Goal: Task Accomplishment & Management: Complete application form

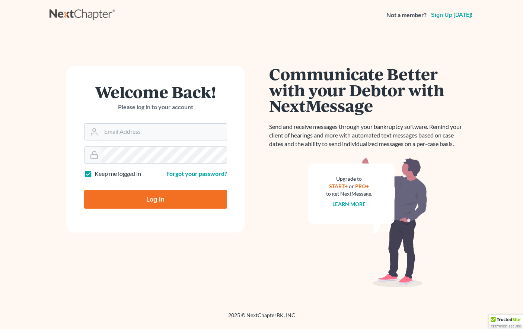
type input "[EMAIL_ADDRESS][DOMAIN_NAME]"
click at [158, 203] on input "Log In" at bounding box center [155, 199] width 143 height 19
type input "Thinking..."
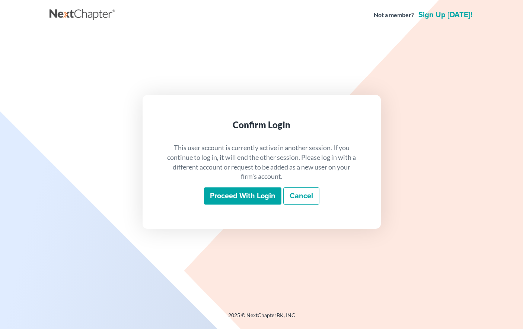
click at [211, 195] on input "Proceed with login" at bounding box center [242, 195] width 77 height 17
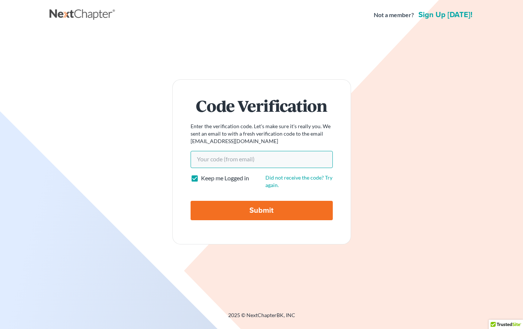
click at [213, 159] on input "Your code(from email)" at bounding box center [262, 159] width 142 height 17
paste input "5bc93c"
type input "5bc93c"
click at [241, 213] on input "Submit" at bounding box center [262, 210] width 142 height 19
type input "Thinking..."
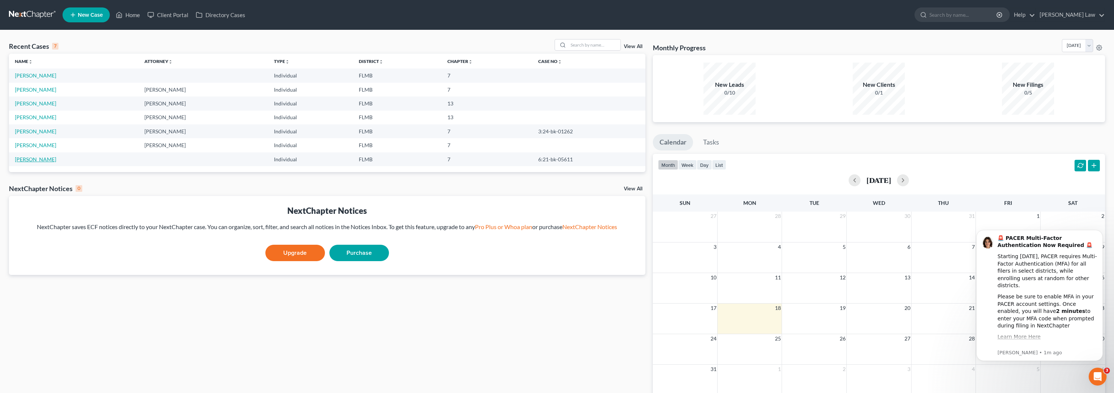
click at [31, 160] on link "Carlow, Lacole" at bounding box center [35, 159] width 41 height 6
select select "6"
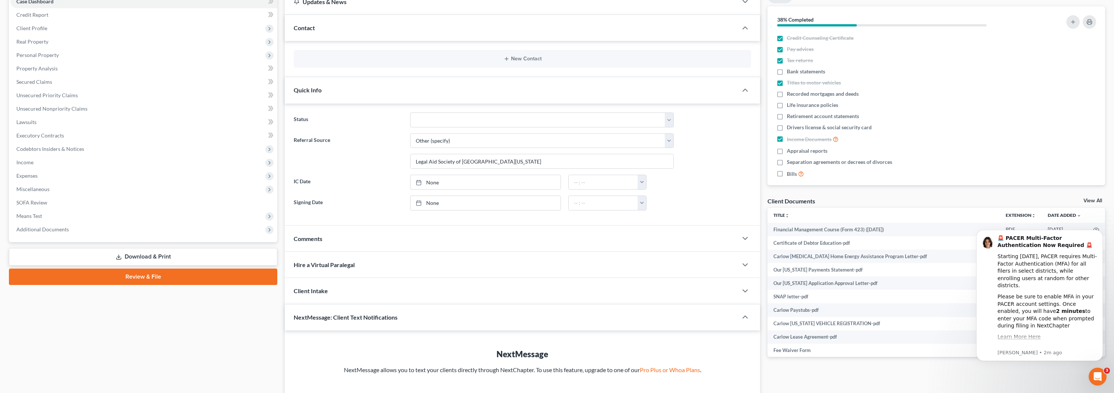
scroll to position [119, 0]
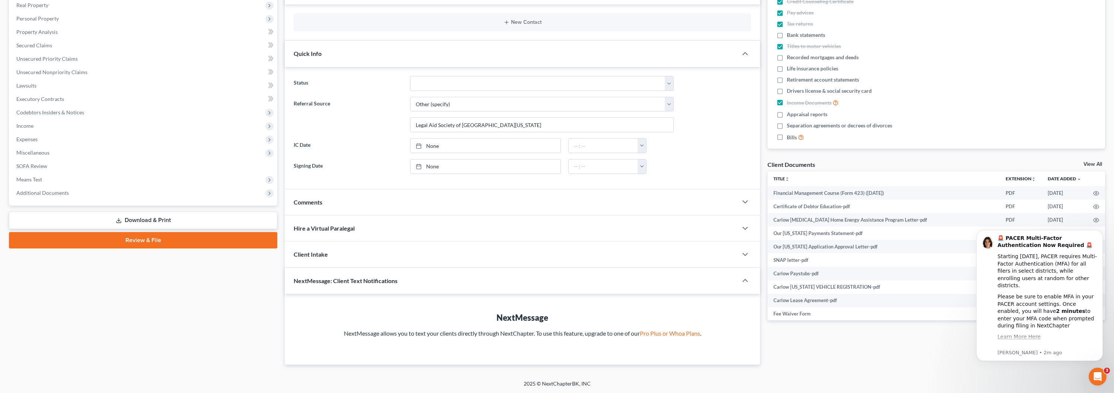
click at [346, 229] on span "Hire a Virtual Paralegal" at bounding box center [324, 228] width 61 height 7
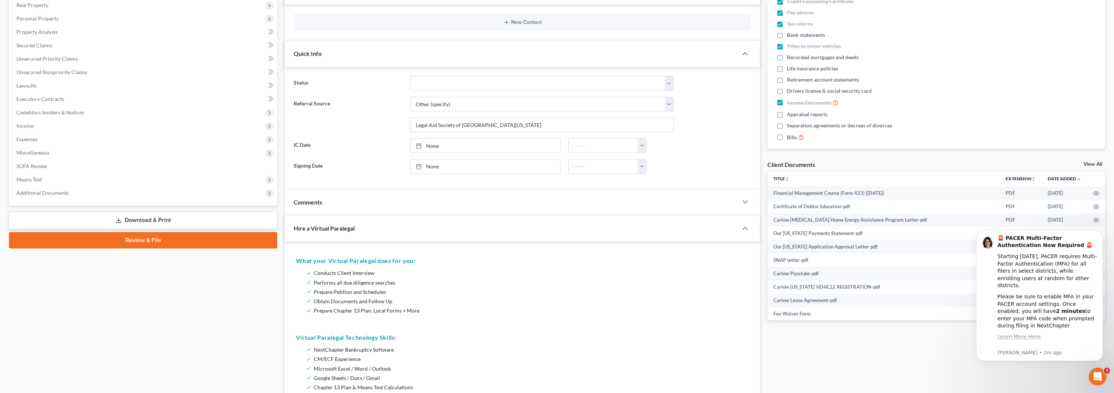
click at [358, 232] on div "Hire a Virtual Paralegal" at bounding box center [506, 228] width 443 height 26
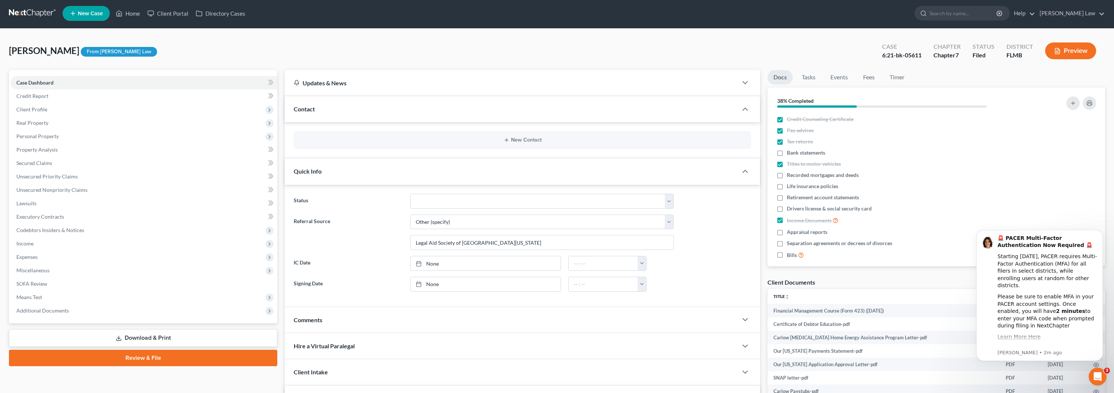
scroll to position [0, 0]
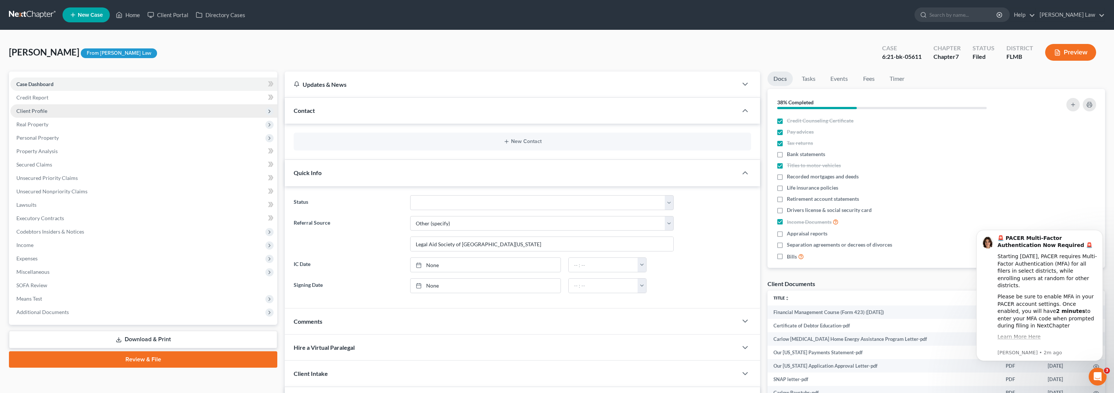
click at [52, 113] on span "Client Profile" at bounding box center [143, 110] width 267 height 13
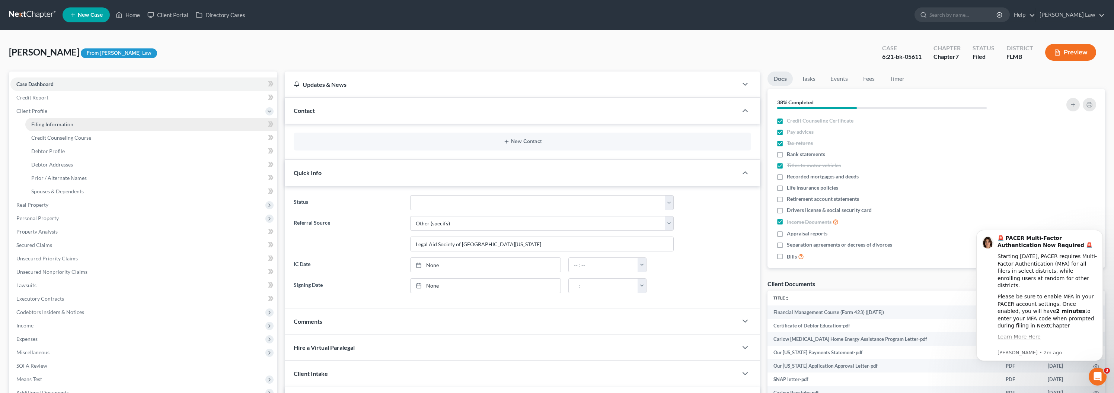
click at [54, 122] on span "Filing Information" at bounding box center [52, 124] width 42 height 6
select select "1"
select select "0"
select select "9"
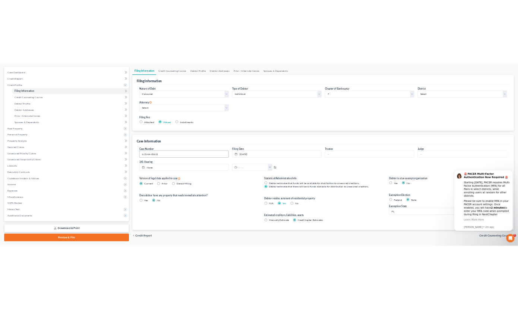
scroll to position [71, 0]
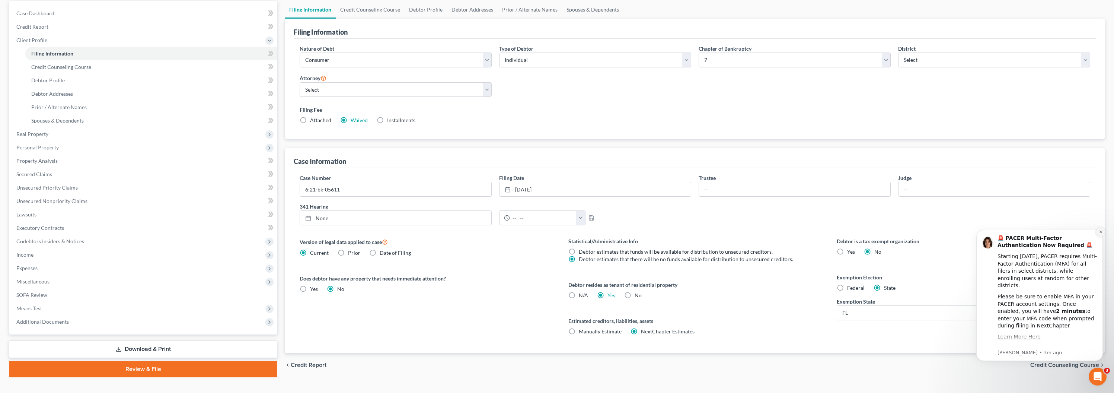
click at [523, 231] on icon "Dismiss notification" at bounding box center [1101, 232] width 4 height 4
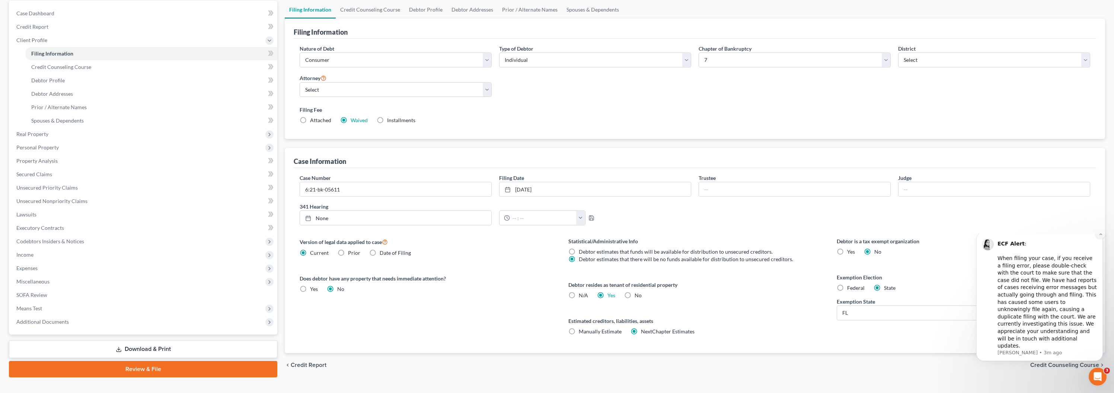
click at [523, 236] on icon "Dismiss notification" at bounding box center [1101, 234] width 4 height 4
click at [523, 233] on icon "Dismiss notification" at bounding box center [1101, 232] width 4 height 4
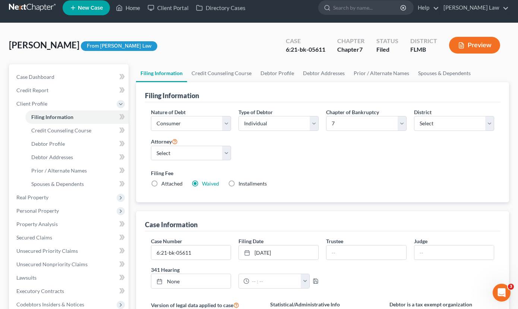
scroll to position [0, 0]
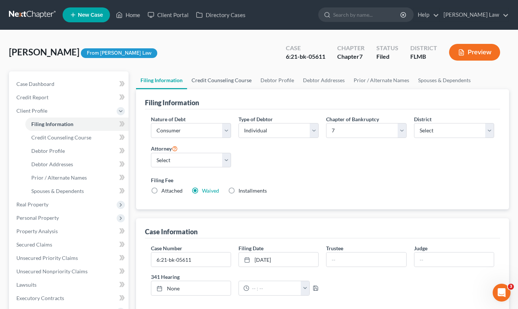
click at [210, 81] on link "Credit Counseling Course" at bounding box center [221, 80] width 69 height 18
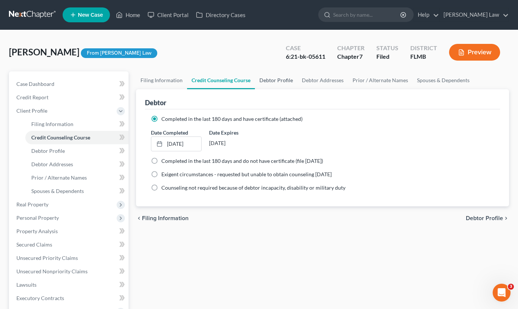
click at [276, 81] on link "Debtor Profile" at bounding box center [276, 80] width 42 height 18
select select "0"
select select "3"
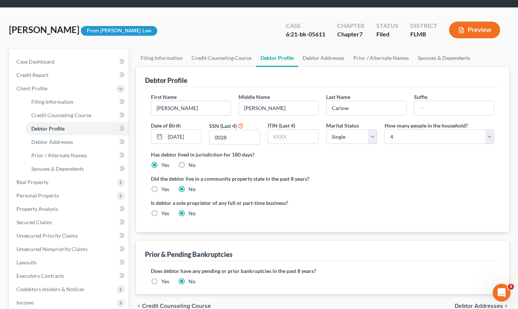
scroll to position [46, 0]
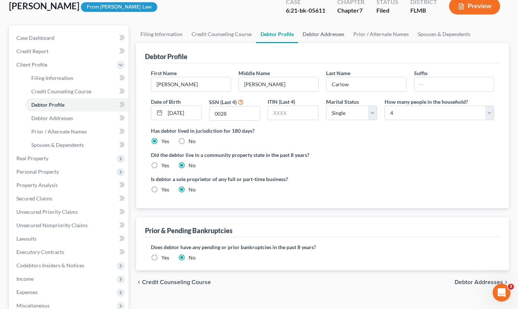
click at [309, 36] on link "Debtor Addresses" at bounding box center [323, 34] width 51 height 18
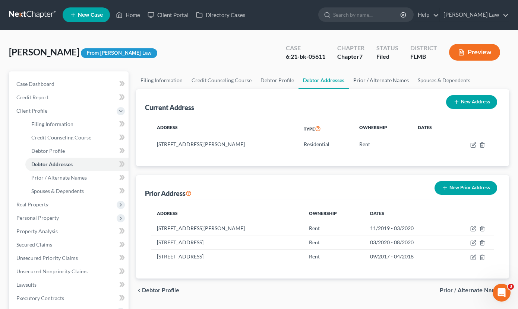
click at [374, 82] on link "Prior / Alternate Names" at bounding box center [381, 80] width 64 height 18
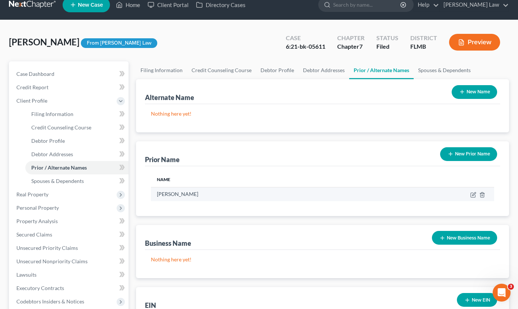
scroll to position [12, 0]
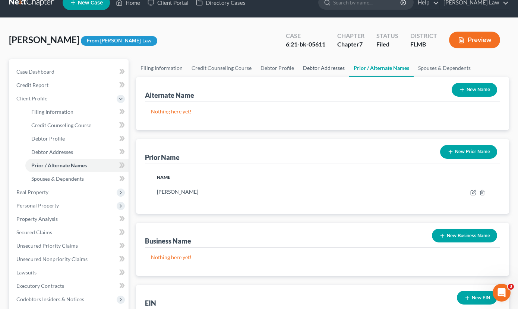
click at [324, 70] on link "Debtor Addresses" at bounding box center [323, 68] width 51 height 18
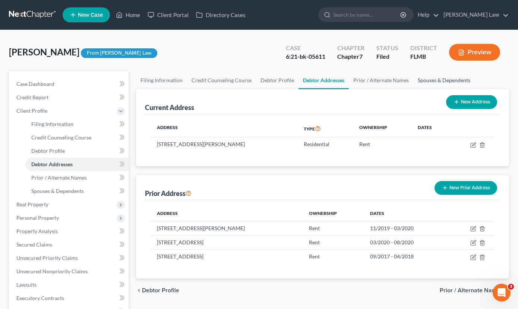
click at [419, 81] on link "Spouses & Dependents" at bounding box center [443, 80] width 61 height 18
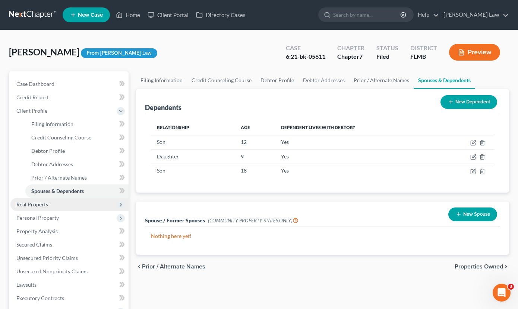
click at [21, 206] on span "Real Property" at bounding box center [32, 204] width 32 height 6
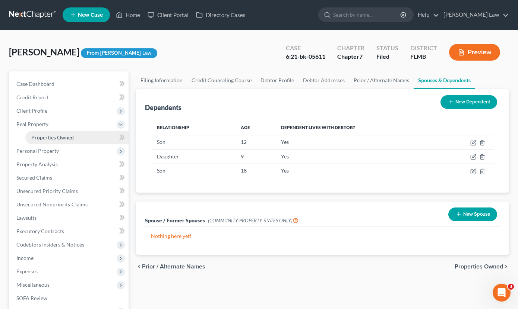
click at [54, 141] on link "Properties Owned" at bounding box center [76, 137] width 103 height 13
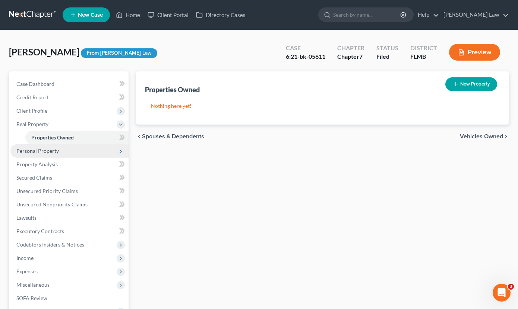
click at [57, 152] on span "Personal Property" at bounding box center [37, 151] width 42 height 6
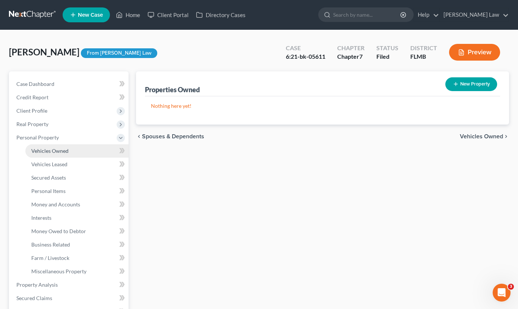
click at [62, 153] on span "Vehicles Owned" at bounding box center [49, 151] width 37 height 6
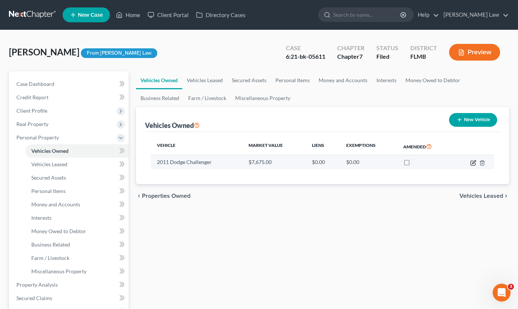
click at [470, 165] on icon "button" at bounding box center [472, 163] width 4 height 4
select select "0"
select select "15"
select select "4"
select select "0"
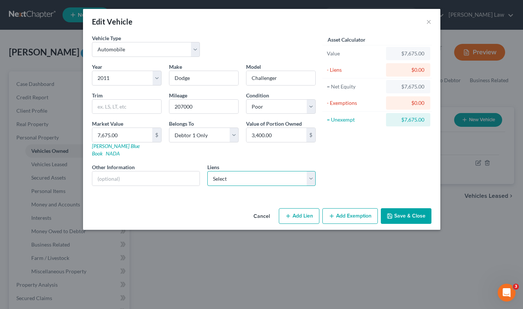
click at [312, 172] on select "Select Mid Atlantic Finance Co. - Unknown Mid-Atlantic Finance company - $10,19…" at bounding box center [261, 178] width 108 height 15
click at [313, 173] on select "Select Mid Atlantic Finance Co. - Unknown Mid-Atlantic Finance company - $10,19…" at bounding box center [261, 178] width 108 height 15
click at [260, 209] on button "Cancel" at bounding box center [262, 216] width 28 height 15
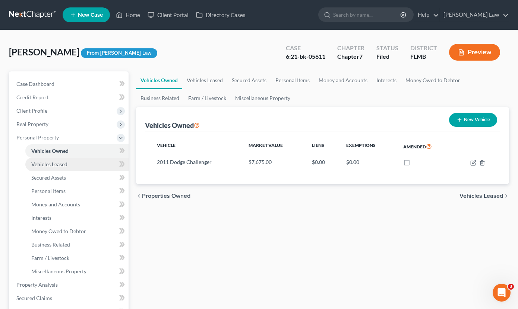
click at [66, 166] on span "Vehicles Leased" at bounding box center [49, 164] width 36 height 6
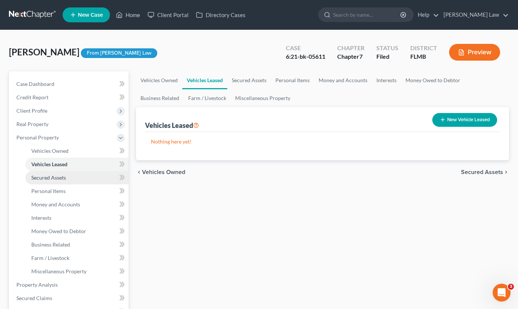
click at [58, 177] on span "Secured Assets" at bounding box center [48, 178] width 35 height 6
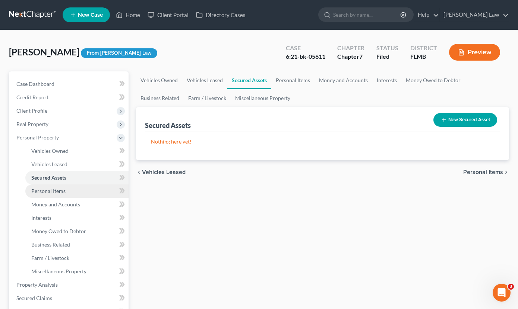
click at [47, 188] on span "Personal Items" at bounding box center [48, 191] width 34 height 6
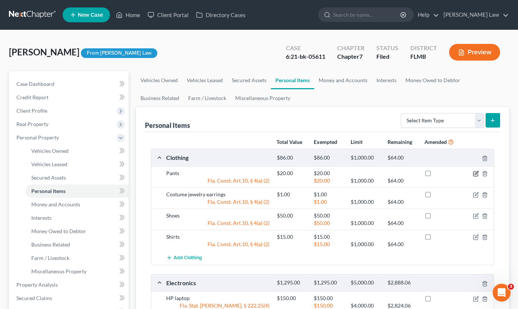
click at [474, 173] on icon "button" at bounding box center [475, 174] width 6 height 6
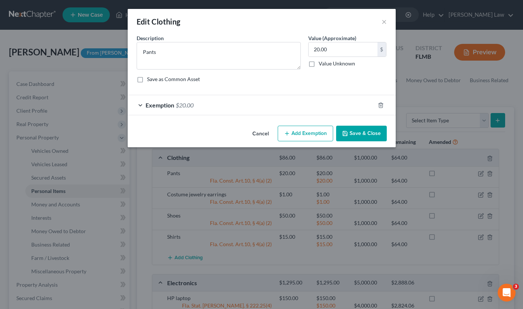
click at [257, 133] on button "Cancel" at bounding box center [260, 134] width 28 height 15
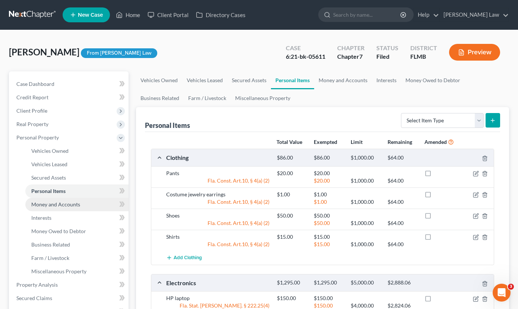
click at [55, 209] on link "Money and Accounts" at bounding box center [76, 204] width 103 height 13
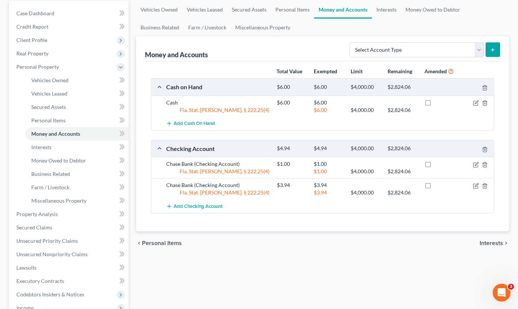
scroll to position [81, 0]
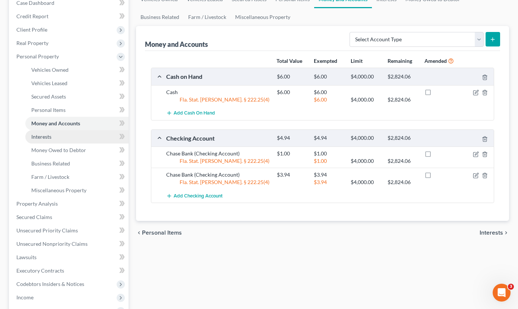
click at [31, 136] on link "Interests" at bounding box center [76, 136] width 103 height 13
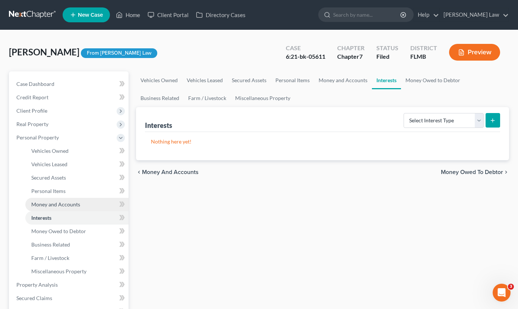
click at [63, 207] on span "Money and Accounts" at bounding box center [55, 204] width 49 height 6
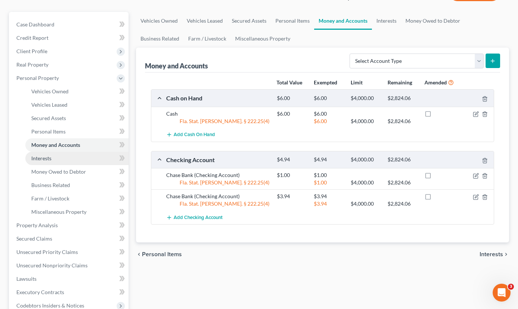
scroll to position [63, 0]
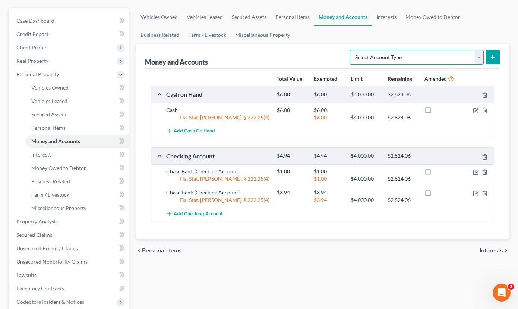
click at [478, 55] on select "Select Account Type Brokerage Cash on Hand Certificates of Deposit Checking Acc…" at bounding box center [416, 57] width 134 height 15
click at [242, 244] on div "chevron_left Personal Items Interests chevron_right" at bounding box center [322, 251] width 373 height 24
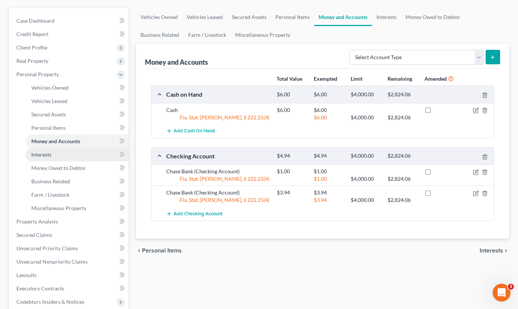
click at [36, 159] on link "Interests" at bounding box center [76, 154] width 103 height 13
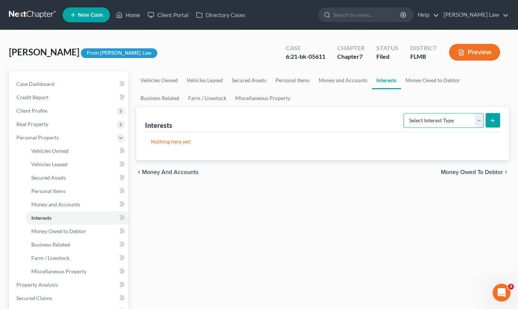
click at [477, 122] on select "Select Interest Type 401K Annuity Bond Education IRA Government Bond Government…" at bounding box center [443, 120] width 80 height 15
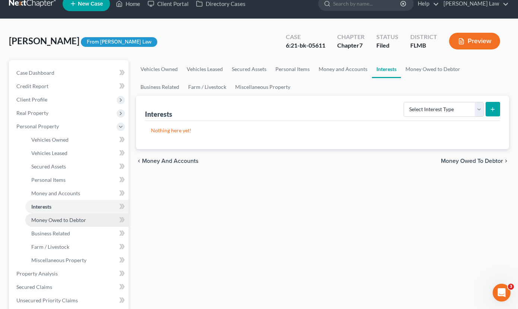
click at [104, 217] on link "Money Owed to Debtor" at bounding box center [76, 220] width 103 height 13
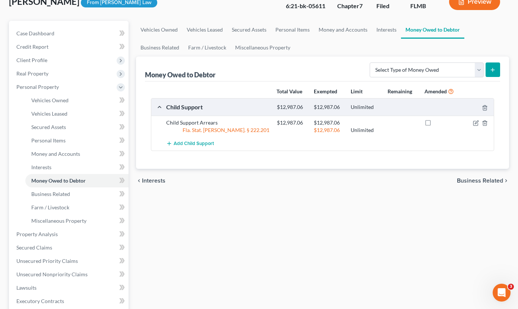
scroll to position [75, 0]
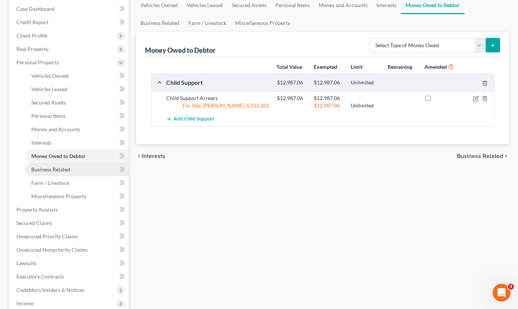
click at [61, 169] on span "Business Related" at bounding box center [50, 169] width 39 height 6
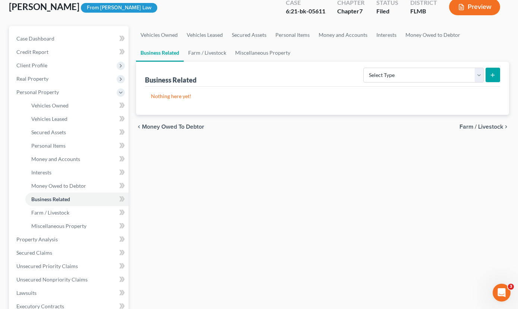
scroll to position [48, 0]
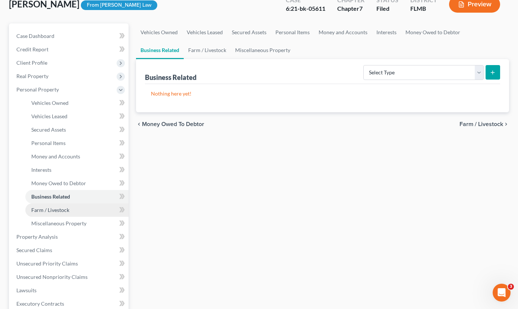
click at [76, 205] on link "Farm / Livestock" at bounding box center [76, 210] width 103 height 13
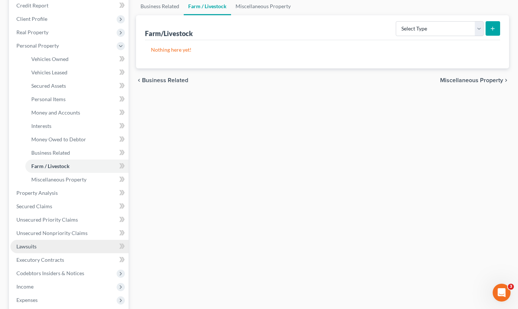
scroll to position [99, 0]
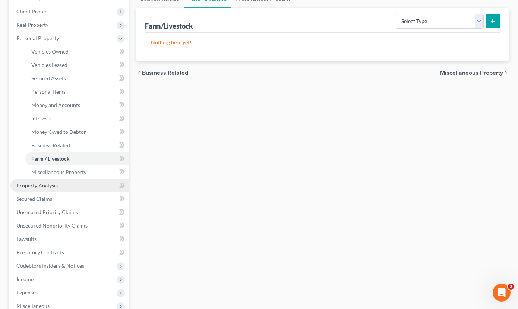
click at [23, 185] on span "Property Analysis" at bounding box center [36, 185] width 41 height 6
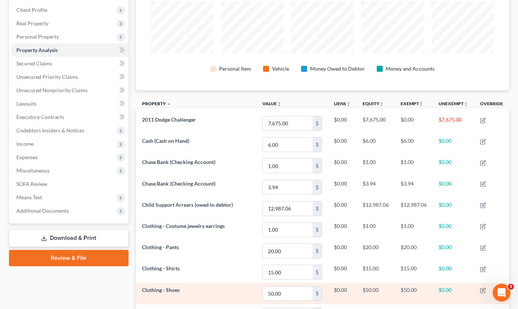
scroll to position [59, 0]
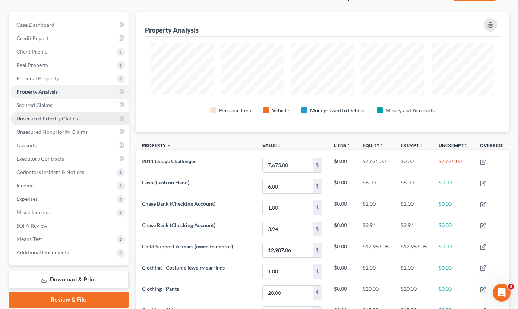
click at [22, 120] on span "Unsecured Priority Claims" at bounding box center [46, 118] width 61 height 6
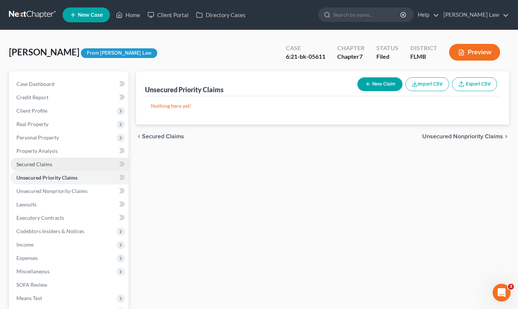
click at [47, 166] on span "Secured Claims" at bounding box center [34, 164] width 36 height 6
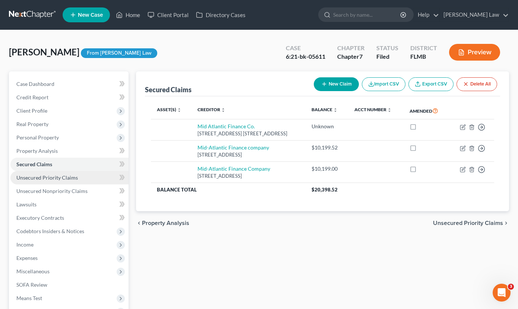
click at [61, 179] on span "Unsecured Priority Claims" at bounding box center [46, 178] width 61 height 6
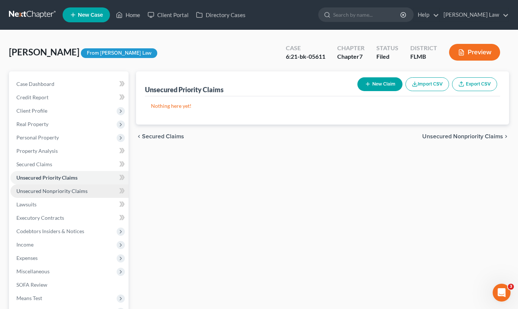
click at [40, 193] on span "Unsecured Nonpriority Claims" at bounding box center [51, 191] width 71 height 6
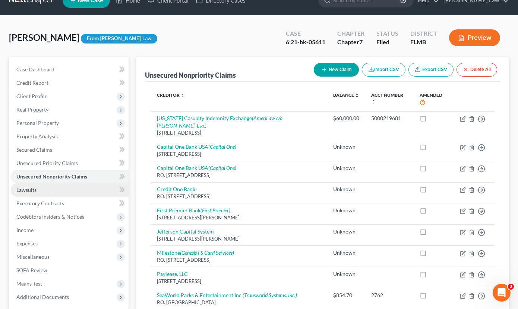
scroll to position [23, 0]
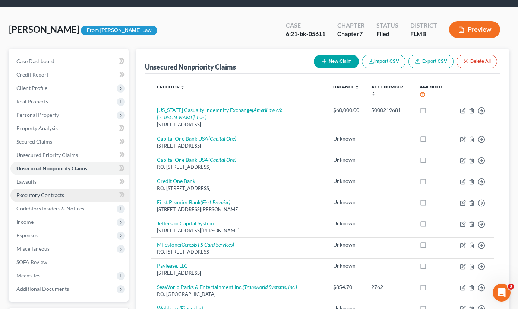
click at [76, 192] on link "Executory Contracts" at bounding box center [69, 195] width 118 height 13
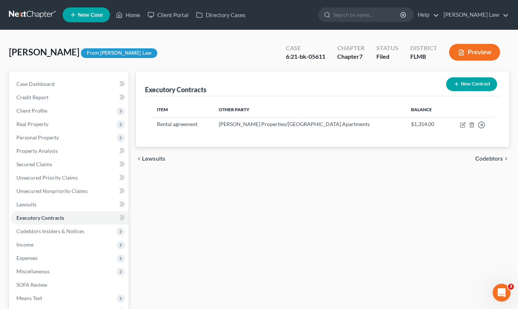
scroll to position [69, 0]
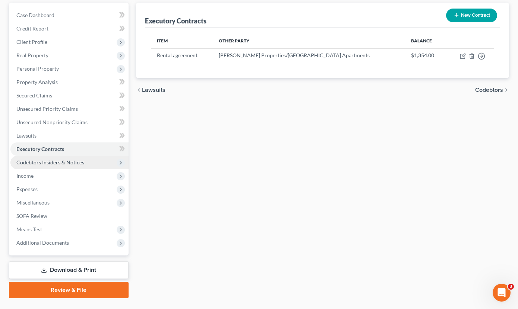
click at [107, 163] on span "Codebtors Insiders & Notices" at bounding box center [69, 162] width 118 height 13
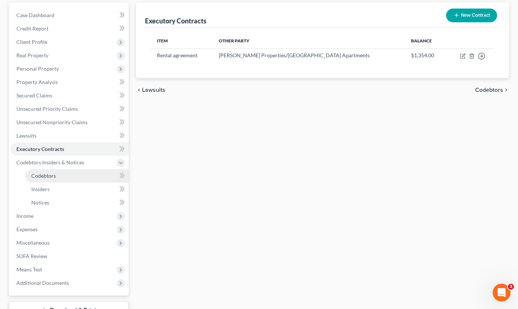
click at [102, 176] on link "Codebtors" at bounding box center [76, 175] width 103 height 13
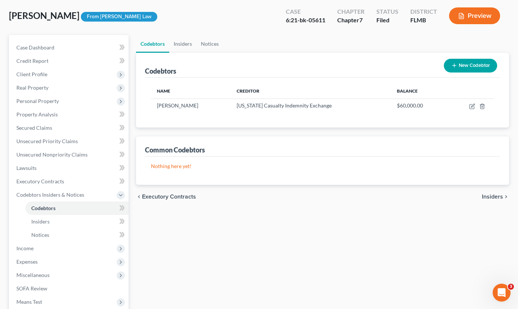
scroll to position [51, 0]
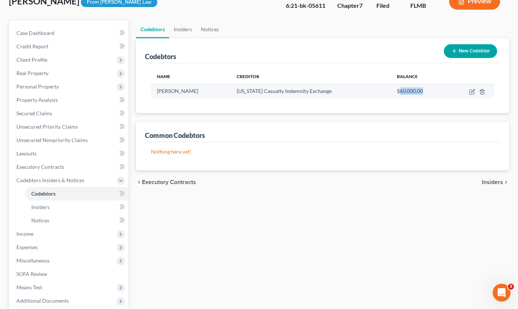
drag, startPoint x: 394, startPoint y: 90, endPoint x: 419, endPoint y: 92, distance: 25.4
click at [419, 92] on div "$60,000.00" at bounding box center [419, 90] width 45 height 7
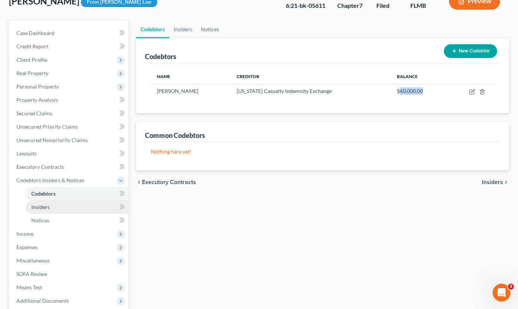
click at [77, 203] on link "Insiders" at bounding box center [76, 207] width 103 height 13
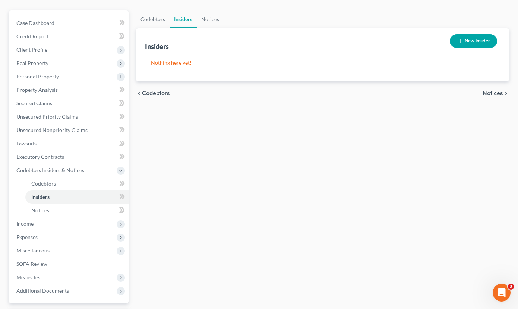
scroll to position [61, 0]
click at [60, 184] on link "Codebtors" at bounding box center [76, 183] width 103 height 13
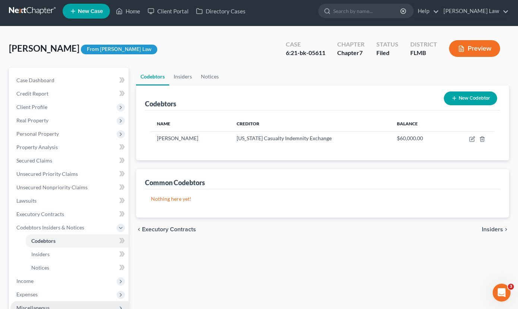
scroll to position [51, 0]
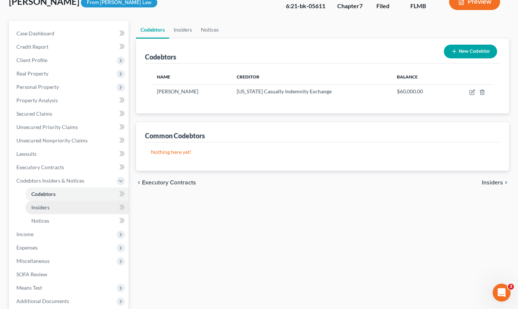
click at [57, 207] on link "Insiders" at bounding box center [76, 207] width 103 height 13
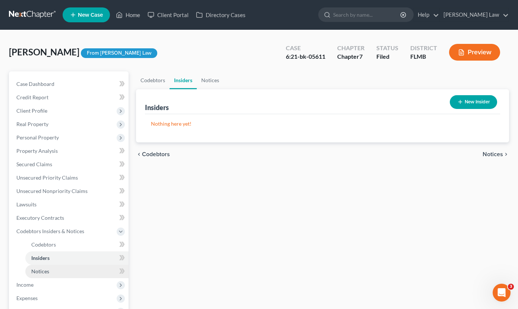
click at [114, 270] on link "Notices" at bounding box center [76, 271] width 103 height 13
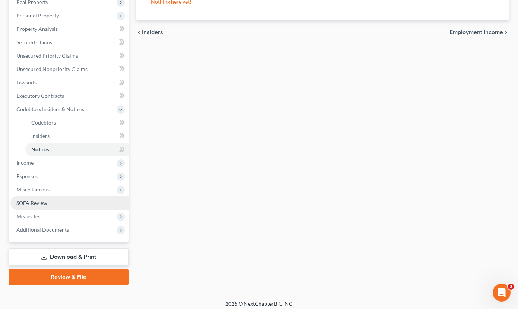
scroll to position [126, 0]
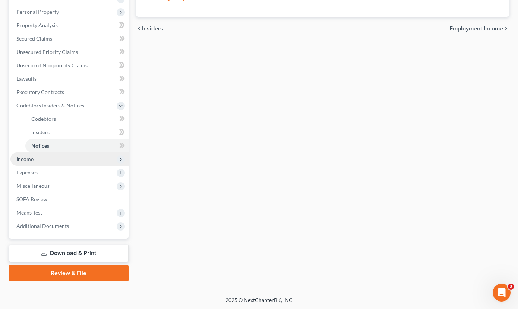
click at [48, 159] on span "Income" at bounding box center [69, 159] width 118 height 13
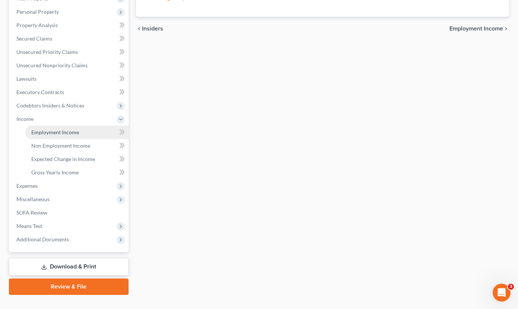
click at [54, 131] on span "Employment Income" at bounding box center [55, 132] width 48 height 6
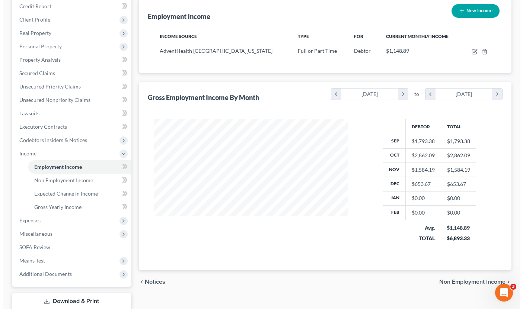
scroll to position [74, 0]
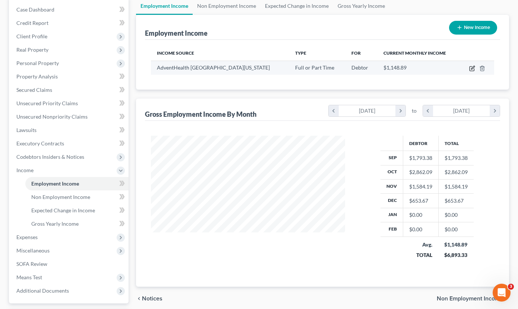
click at [474, 68] on icon "button" at bounding box center [472, 69] width 6 height 6
select select "0"
select select "9"
select select "2"
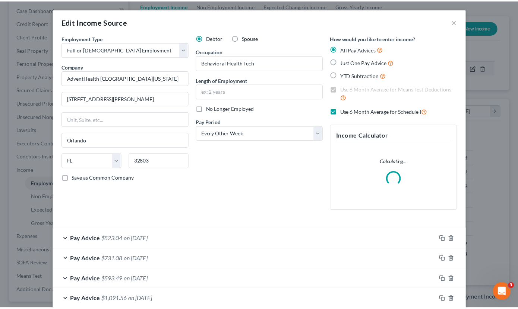
scroll to position [133, 211]
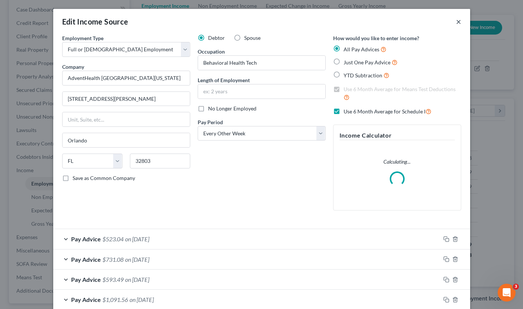
click at [456, 22] on button "×" at bounding box center [458, 21] width 5 height 9
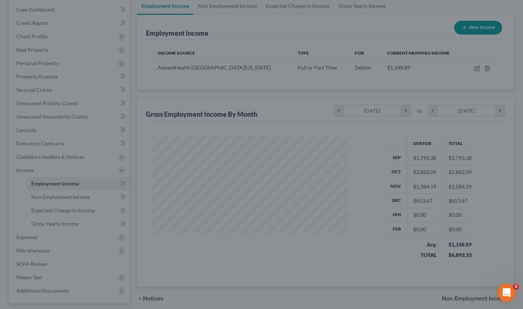
scroll to position [372199, 372123]
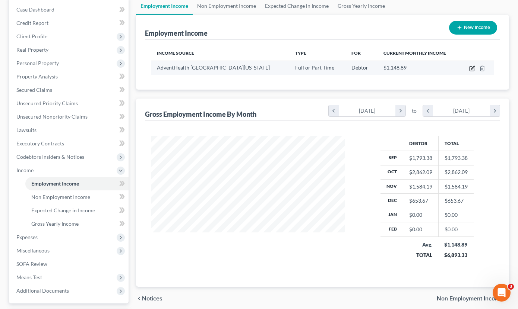
click at [473, 67] on icon "button" at bounding box center [472, 69] width 6 height 6
select select "0"
select select "9"
select select "2"
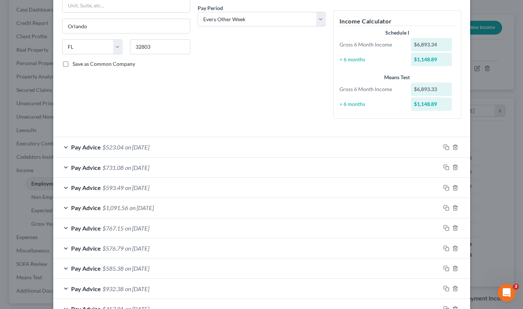
scroll to position [184, 0]
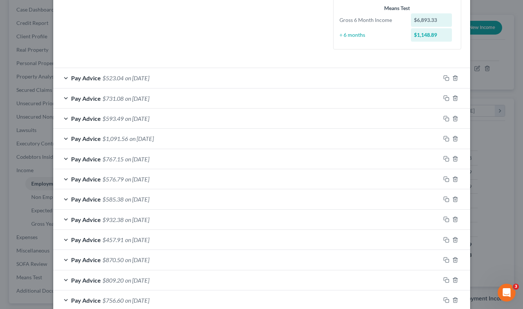
click at [102, 81] on span "$523.04" at bounding box center [112, 77] width 21 height 7
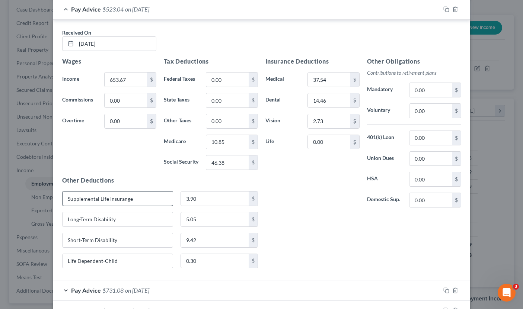
scroll to position [319, 0]
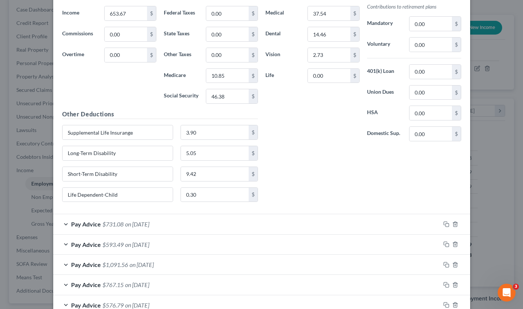
click at [127, 225] on span "on 11/26/2021" at bounding box center [137, 224] width 24 height 7
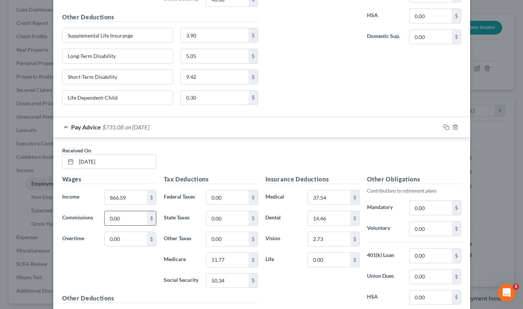
scroll to position [154, 0]
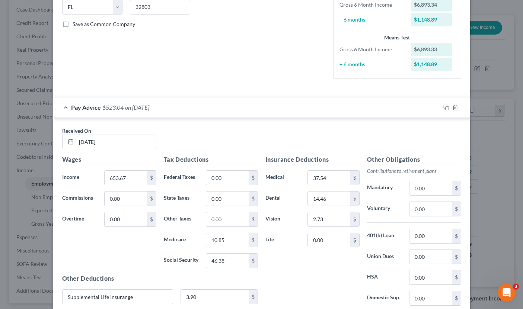
click at [483, 161] on div "Edit Income Source × Employment Type * Select Full or Part Time Employment Self…" at bounding box center [261, 154] width 523 height 309
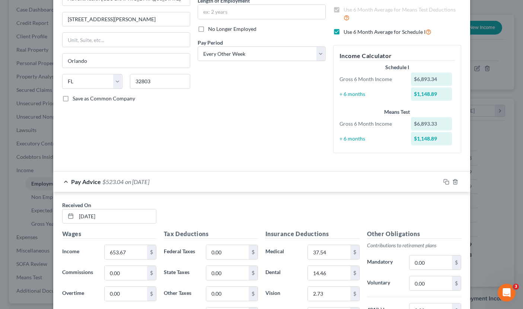
scroll to position [157, 0]
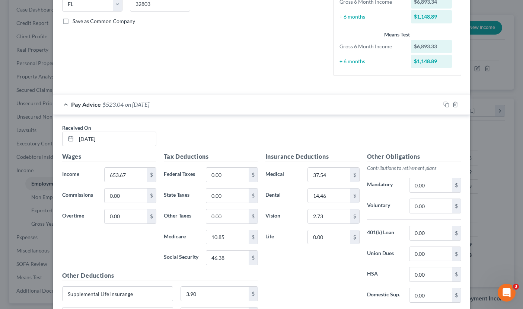
click at [126, 108] on div "Pay Advice $523.04 on 12/10/2021" at bounding box center [246, 105] width 387 height 20
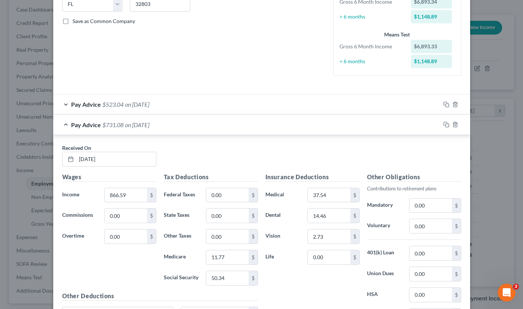
click at [126, 108] on div "Pay Advice $523.04 on 12/10/2021" at bounding box center [246, 105] width 387 height 20
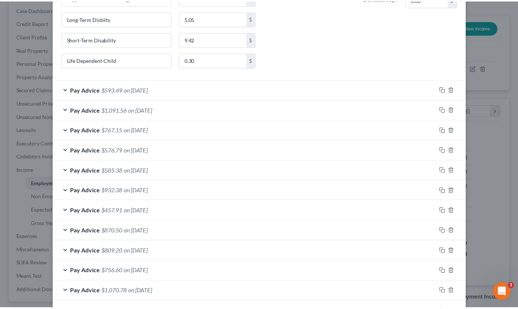
scroll to position [809, 0]
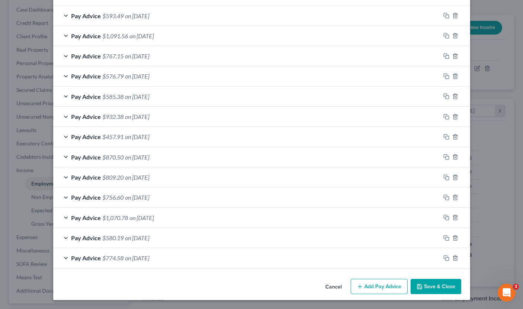
click at [499, 144] on div "Edit Income Source × Employment Type * Select Full or Part Time Employment Self…" at bounding box center [261, 154] width 523 height 309
click at [329, 289] on button "Cancel" at bounding box center [333, 287] width 28 height 15
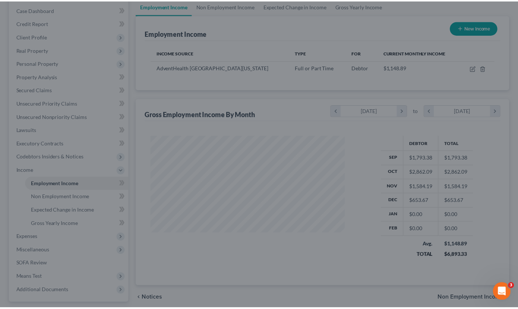
scroll to position [372199, 372123]
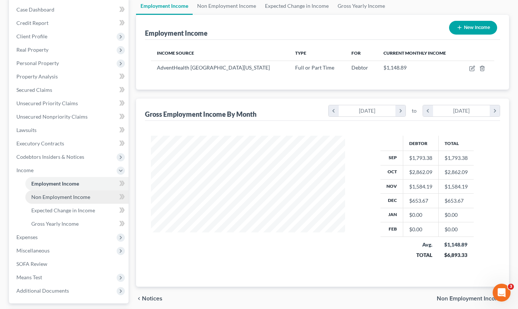
click at [102, 198] on link "Non Employment Income" at bounding box center [76, 197] width 103 height 13
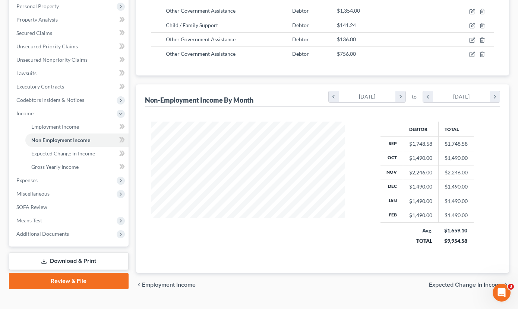
scroll to position [147, 0]
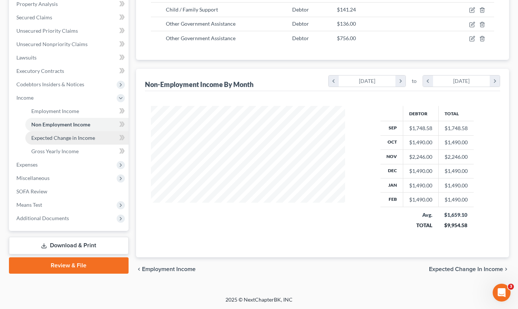
click at [85, 137] on span "Expected Change in Income" at bounding box center [63, 138] width 64 height 6
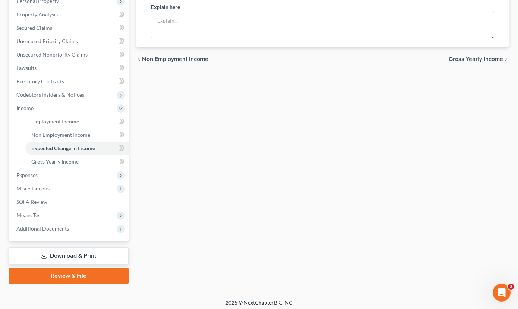
scroll to position [139, 0]
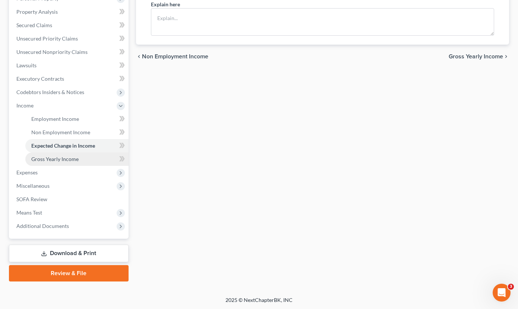
click at [68, 161] on span "Gross Yearly Income" at bounding box center [54, 159] width 47 height 6
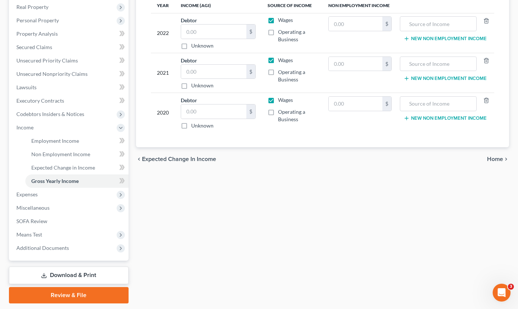
scroll to position [127, 0]
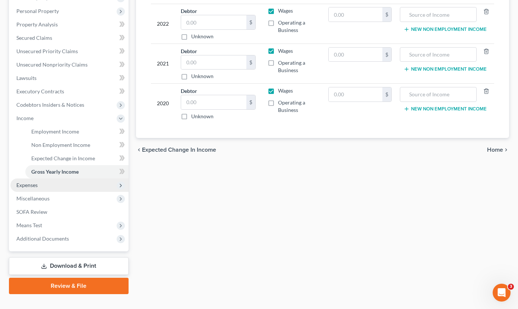
click at [58, 188] on span "Expenses" at bounding box center [69, 185] width 118 height 13
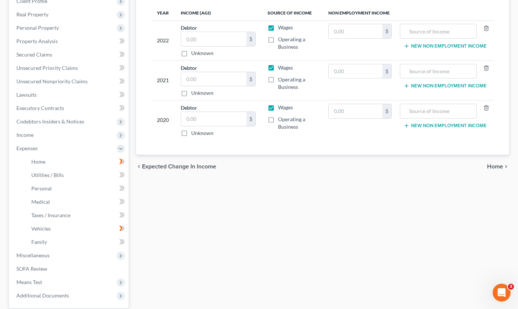
scroll to position [94, 0]
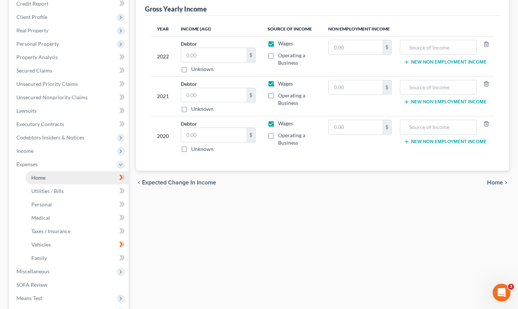
click at [26, 178] on link "Home" at bounding box center [76, 177] width 103 height 13
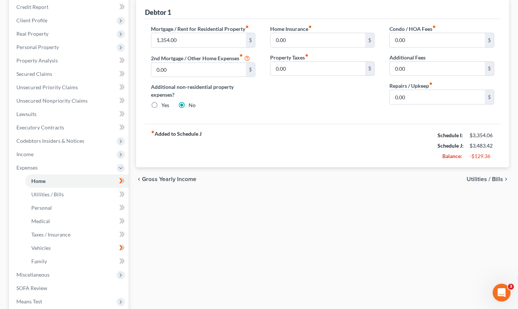
scroll to position [97, 0]
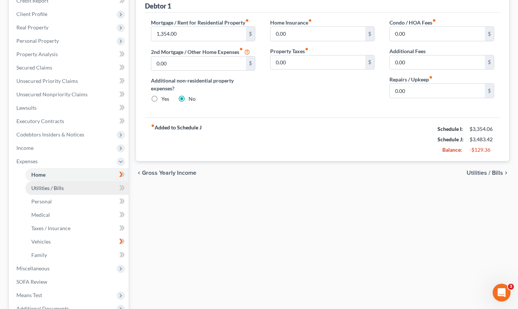
click at [90, 191] on link "Utilities / Bills" at bounding box center [76, 188] width 103 height 13
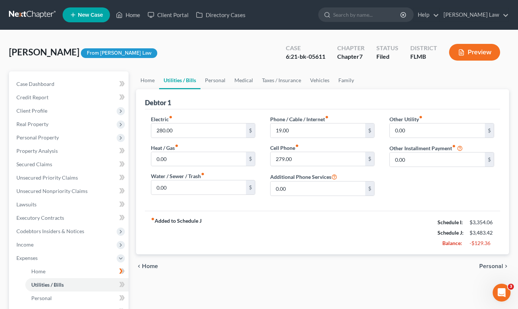
click at [270, 232] on div "fiber_manual_record Added to Schedule J Schedule I: $3,354.06 Schedule J: $3,48…" at bounding box center [322, 233] width 355 height 44
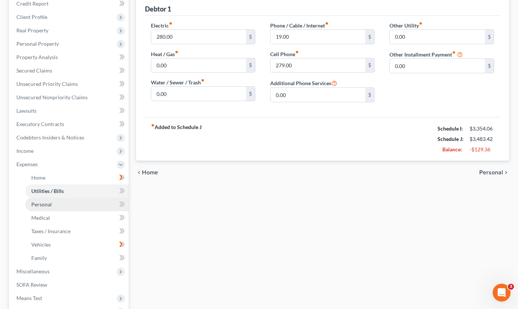
click at [65, 204] on link "Personal" at bounding box center [76, 204] width 103 height 13
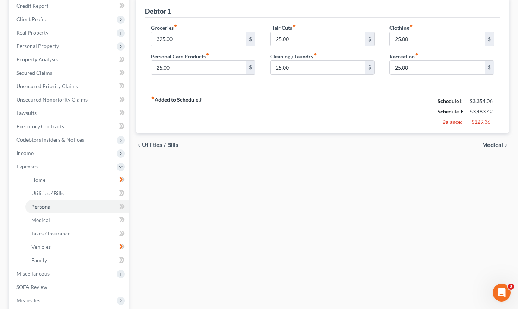
scroll to position [158, 0]
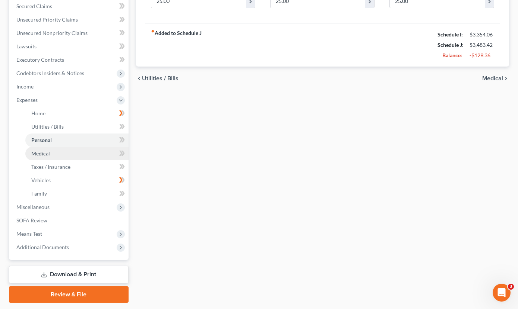
click at [109, 155] on link "Medical" at bounding box center [76, 153] width 103 height 13
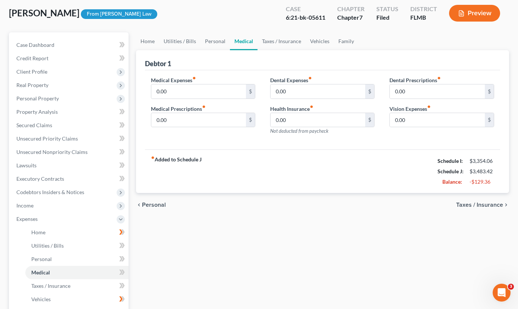
scroll to position [73, 0]
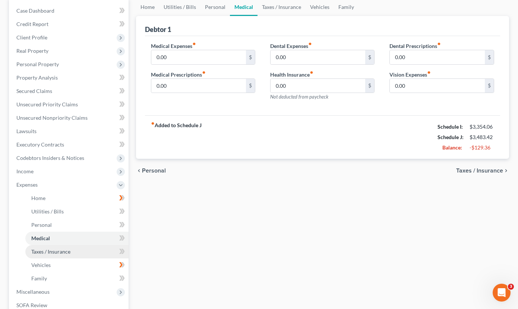
click at [64, 252] on span "Taxes / Insurance" at bounding box center [50, 252] width 39 height 6
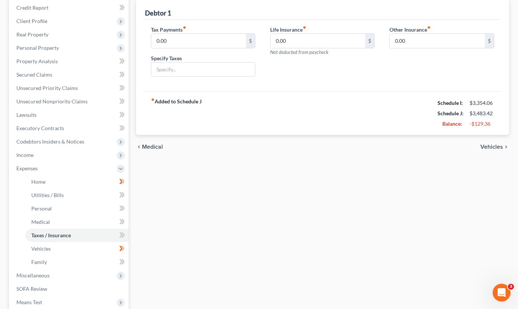
scroll to position [121, 0]
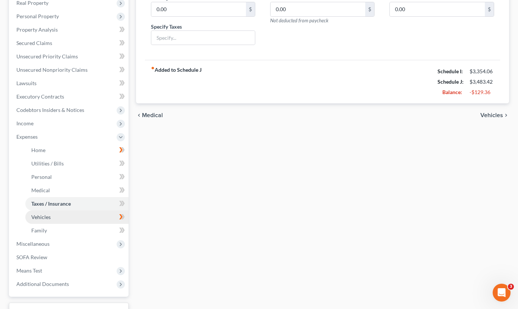
click at [46, 217] on span "Vehicles" at bounding box center [40, 217] width 19 height 6
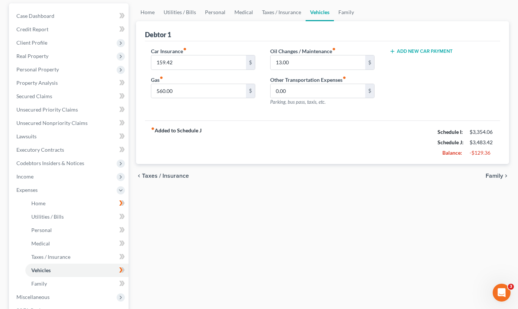
scroll to position [96, 0]
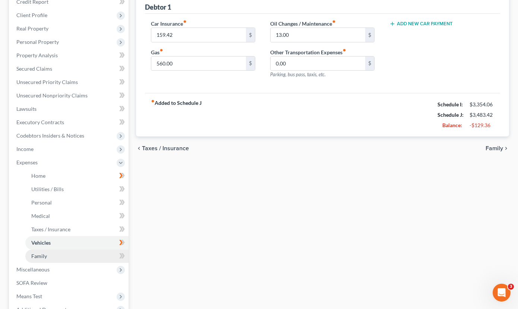
click at [88, 258] on link "Family" at bounding box center [76, 256] width 103 height 13
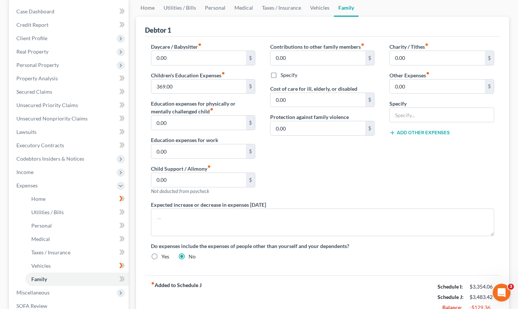
scroll to position [120, 0]
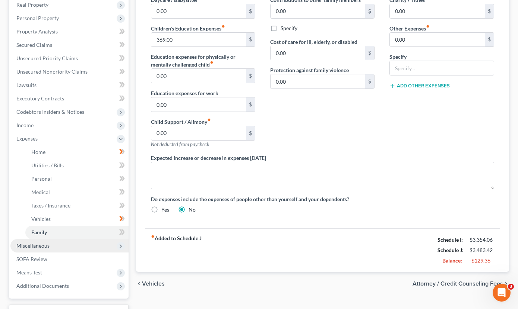
click at [66, 250] on span "Miscellaneous" at bounding box center [69, 245] width 118 height 13
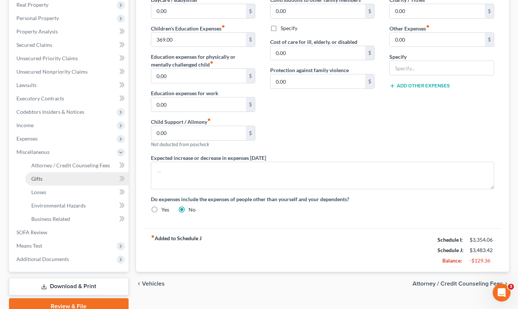
click at [38, 179] on span "Gifts" at bounding box center [36, 179] width 11 height 6
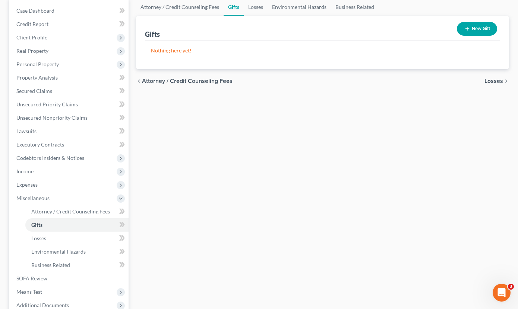
scroll to position [127, 0]
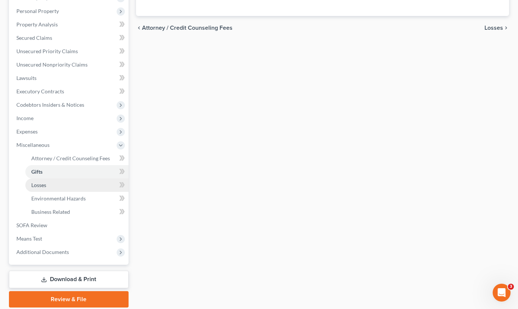
click at [76, 188] on link "Losses" at bounding box center [76, 185] width 103 height 13
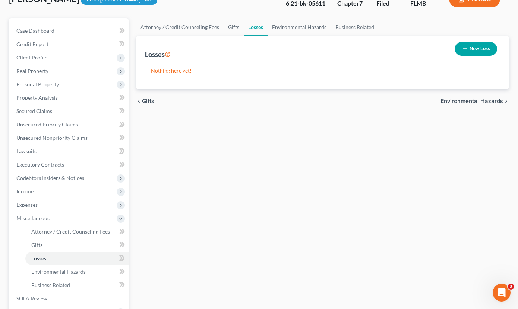
scroll to position [60, 0]
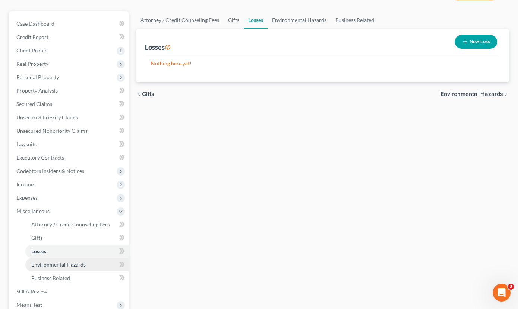
click at [89, 261] on link "Environmental Hazards" at bounding box center [76, 264] width 103 height 13
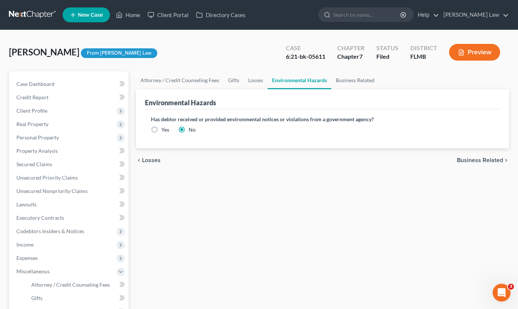
click at [280, 197] on div "Attorney / Credit Counseling Fees Gifts Losses Environmental Hazards Business R…" at bounding box center [322, 252] width 381 height 363
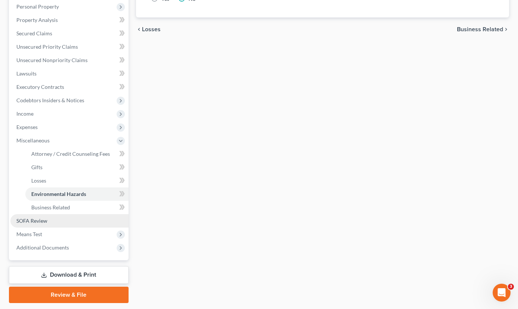
scroll to position [133, 0]
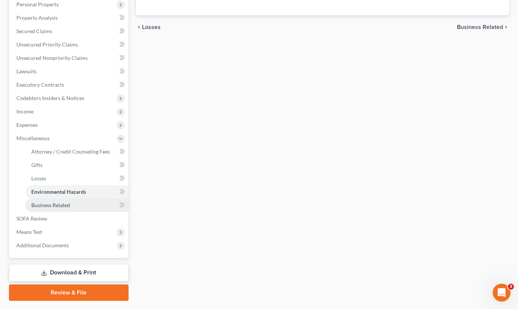
click at [70, 209] on link "Business Related" at bounding box center [76, 205] width 103 height 13
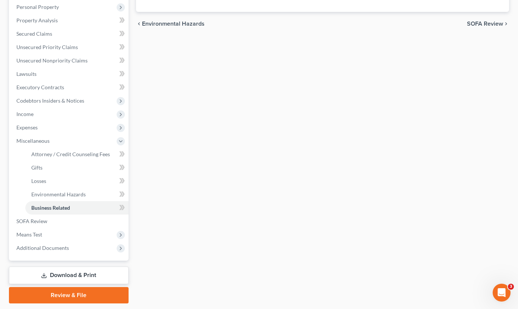
scroll to position [137, 0]
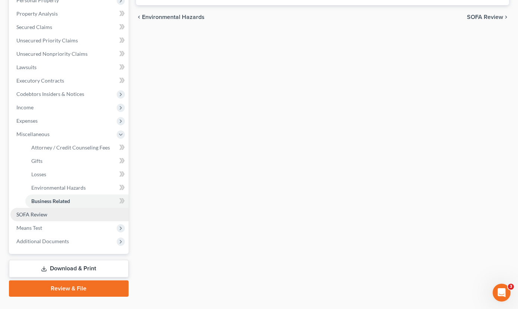
click at [64, 213] on link "SOFA Review" at bounding box center [69, 214] width 118 height 13
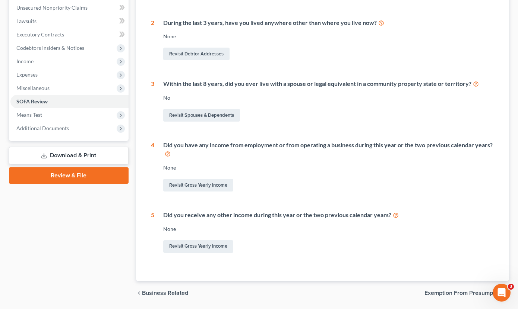
scroll to position [185, 0]
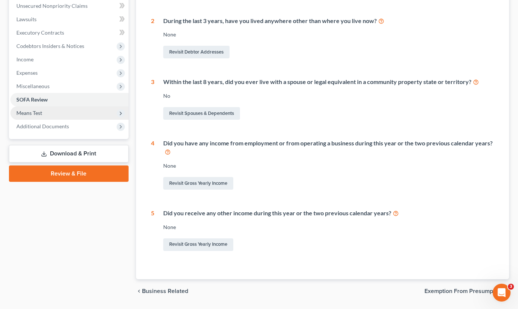
click at [38, 112] on span "Means Test" at bounding box center [29, 113] width 26 height 6
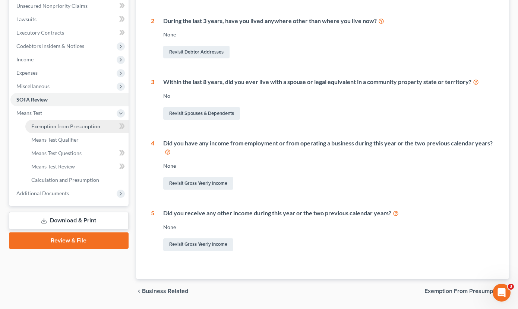
click at [40, 123] on span "Exemption from Presumption" at bounding box center [65, 126] width 69 height 6
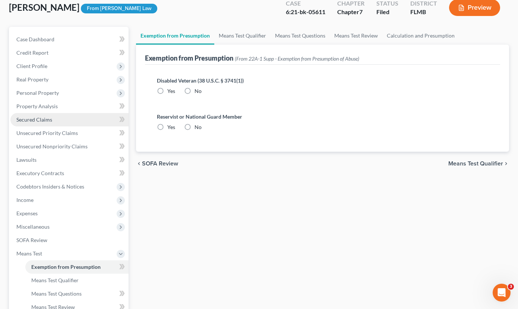
scroll to position [15, 0]
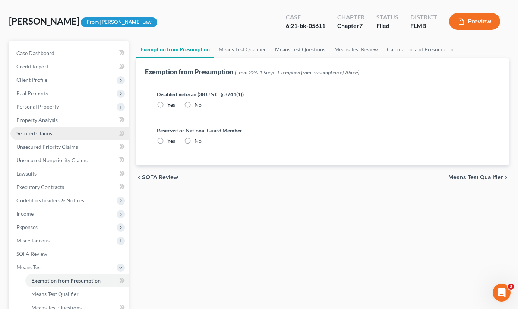
radio input "true"
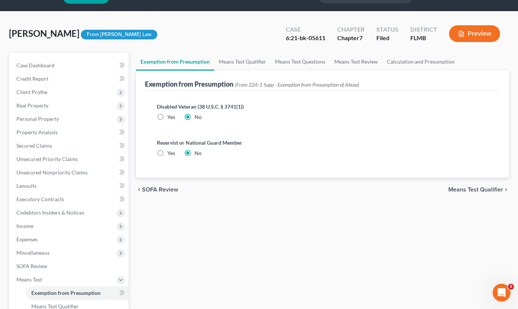
scroll to position [20, 0]
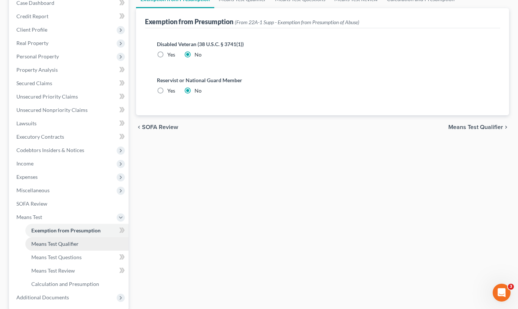
click at [63, 245] on span "Means Test Qualifier" at bounding box center [54, 244] width 47 height 6
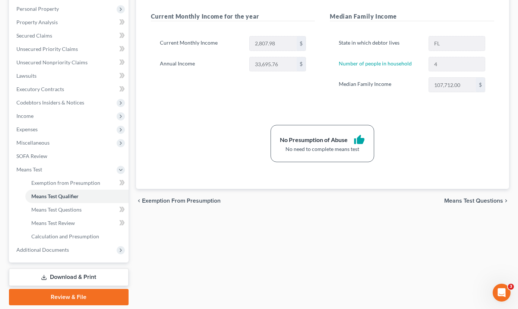
scroll to position [133, 0]
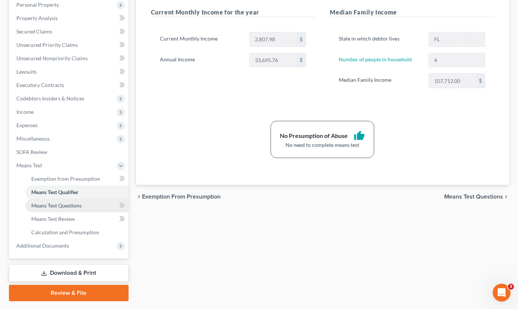
click at [71, 211] on link "Means Test Questions" at bounding box center [76, 205] width 103 height 13
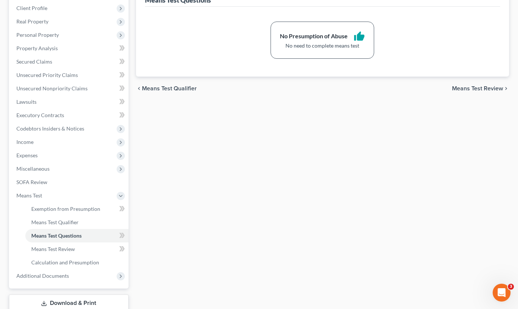
scroll to position [120, 0]
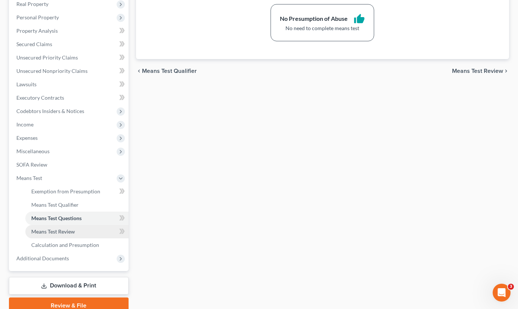
click at [85, 229] on link "Means Test Review" at bounding box center [76, 231] width 103 height 13
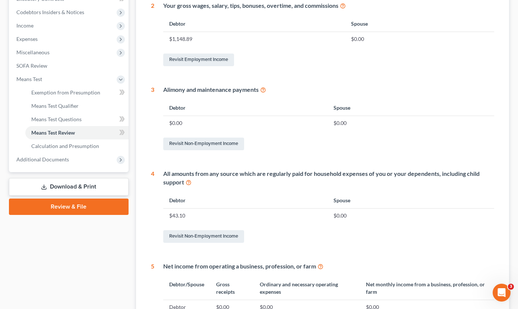
scroll to position [260, 0]
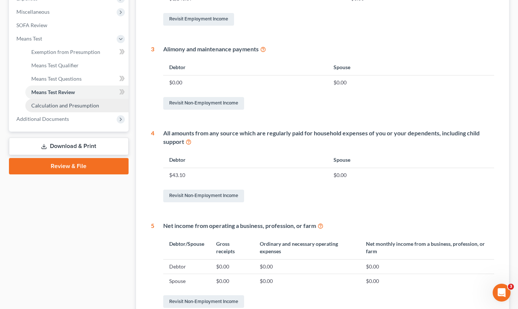
click at [86, 101] on link "Calculation and Presumption" at bounding box center [76, 105] width 103 height 13
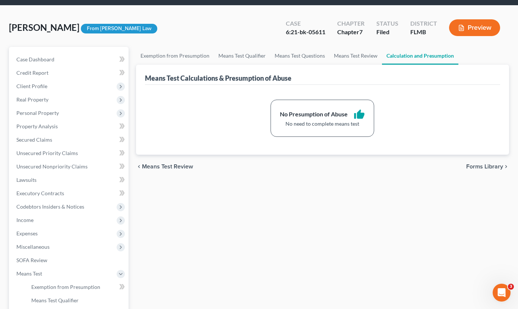
scroll to position [141, 0]
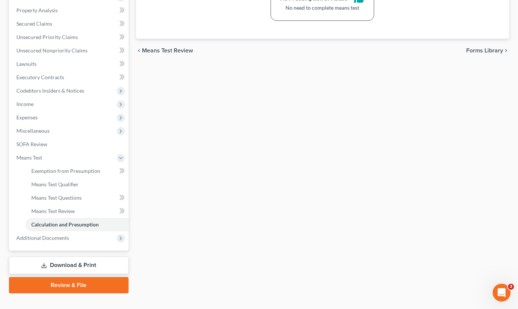
click at [100, 289] on link "Review & File" at bounding box center [69, 285] width 120 height 16
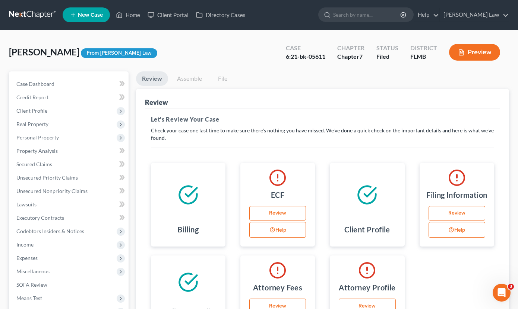
click at [192, 78] on link "Assemble" at bounding box center [189, 78] width 37 height 15
click at [194, 81] on link "Assemble" at bounding box center [189, 78] width 37 height 15
click at [160, 78] on link "Review" at bounding box center [152, 78] width 32 height 15
click at [196, 78] on link "Assemble" at bounding box center [189, 78] width 37 height 15
click at [464, 48] on button "Preview" at bounding box center [474, 52] width 51 height 17
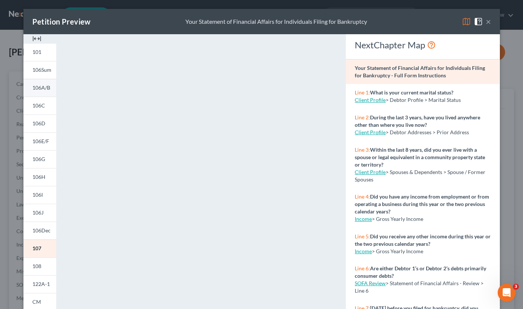
click at [39, 81] on link "106A/B" at bounding box center [39, 88] width 33 height 18
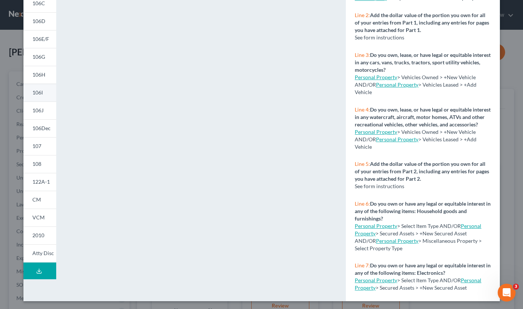
scroll to position [104, 0]
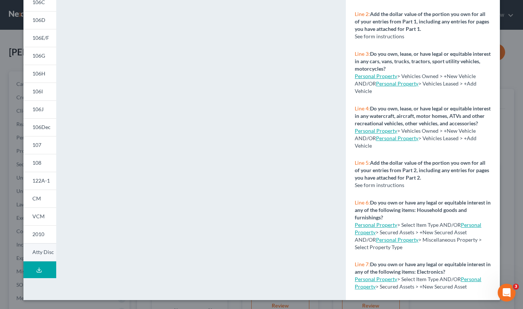
click at [43, 252] on span "Atty Disc" at bounding box center [43, 252] width 22 height 6
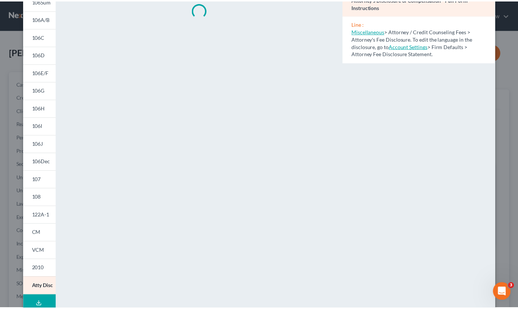
scroll to position [0, 0]
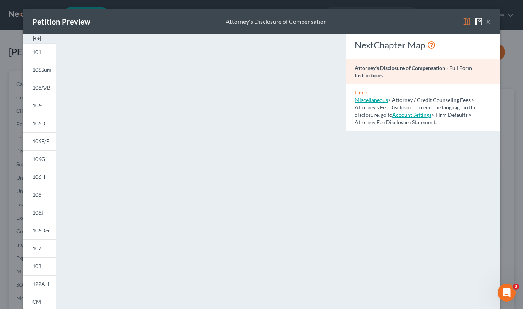
click at [486, 25] on button "×" at bounding box center [488, 21] width 5 height 9
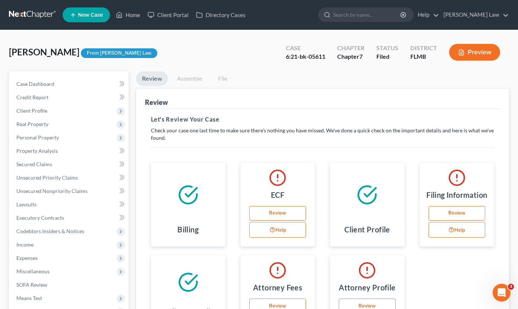
click at [366, 86] on ul "Review Assemble File" at bounding box center [322, 79] width 373 height 17
click at [251, 71] on ul "Review Assemble File" at bounding box center [322, 79] width 373 height 17
click at [224, 79] on link "File" at bounding box center [223, 78] width 24 height 15
click at [165, 83] on link "Review" at bounding box center [152, 78] width 32 height 15
click at [223, 80] on link "File" at bounding box center [223, 78] width 24 height 15
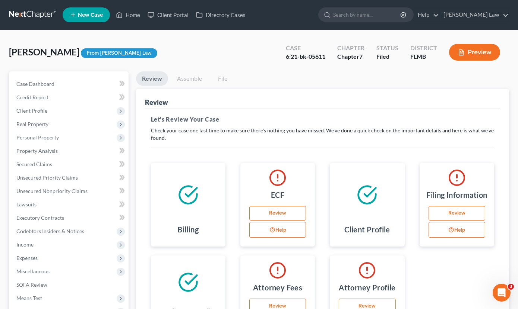
click at [185, 39] on div "Carlow, Lacole Upgraded From Z. Hernandez Law Case 6:21-bk-05611 Chapter Chapte…" at bounding box center [259, 55] width 500 height 32
click at [25, 12] on link at bounding box center [33, 14] width 48 height 13
